Goal: Information Seeking & Learning: Understand process/instructions

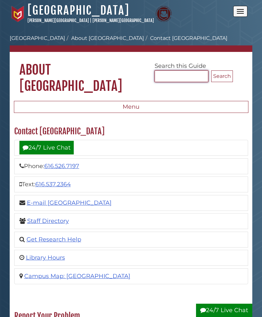
click at [168, 75] on input "Search..." at bounding box center [182, 76] width 54 height 12
type input "**********"
click at [221, 76] on button "Search" at bounding box center [223, 76] width 22 height 12
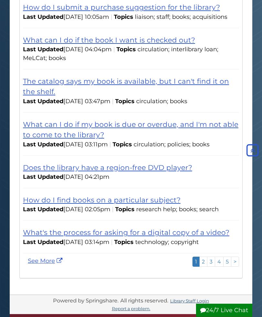
scroll to position [329, 0]
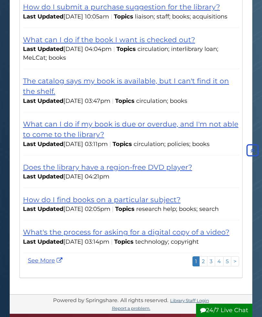
click at [198, 134] on link "What can I do if my book is due or overdue, and I'm not able to come to the lib…" at bounding box center [131, 129] width 216 height 19
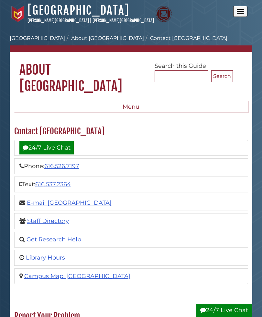
click at [239, 14] on button "Open the menu" at bounding box center [241, 11] width 14 height 11
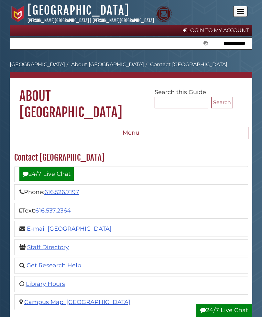
click at [218, 26] on link "Login to My Account" at bounding box center [131, 31] width 243 height 12
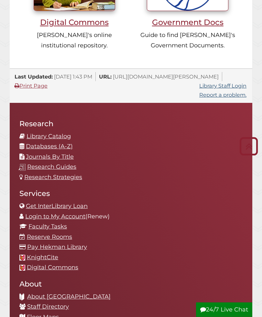
scroll to position [723, 0]
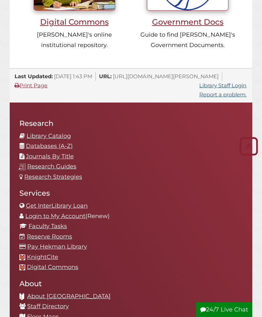
click at [73, 212] on link "Login to My Account" at bounding box center [55, 215] width 60 height 7
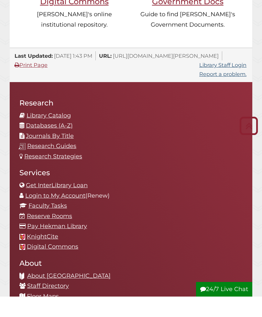
scroll to position [743, 0]
